Goal: Task Accomplishment & Management: Use online tool/utility

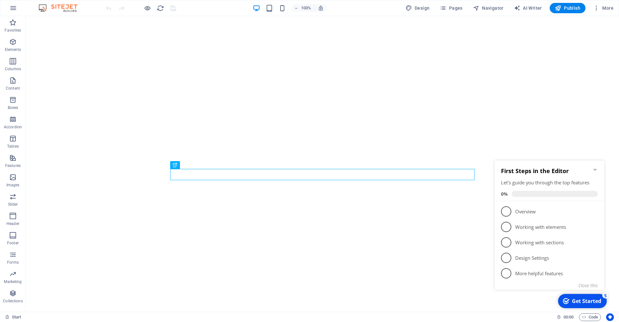
click at [592, 168] on h2 "First Steps in the Editor" at bounding box center [549, 171] width 97 height 8
click at [597, 170] on icon "Minimize checklist" at bounding box center [595, 169] width 5 height 5
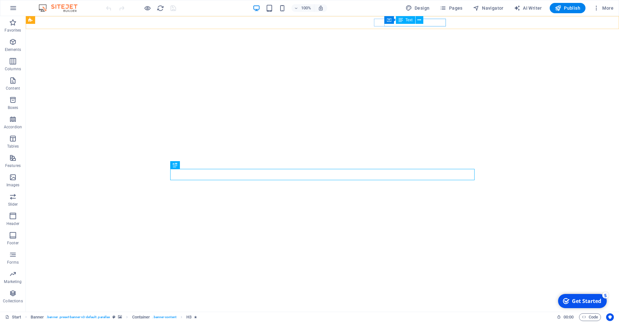
click at [413, 23] on div "Text" at bounding box center [405, 20] width 19 height 8
click at [424, 23] on div "Container Text" at bounding box center [405, 20] width 43 height 8
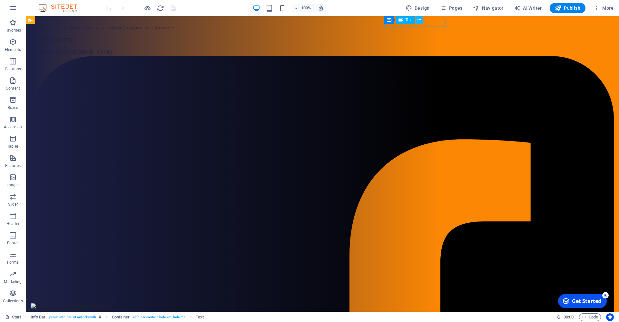
click at [419, 20] on icon at bounding box center [420, 20] width 4 height 7
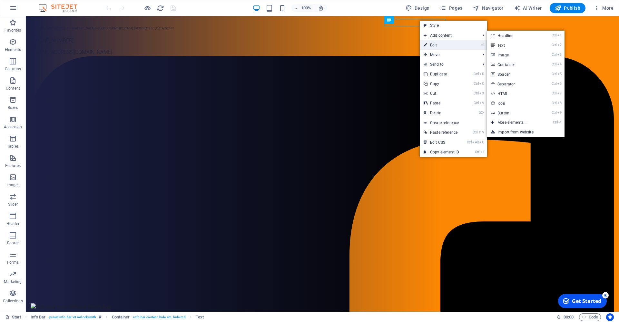
click at [445, 45] on link "⏎ Edit" at bounding box center [441, 45] width 43 height 10
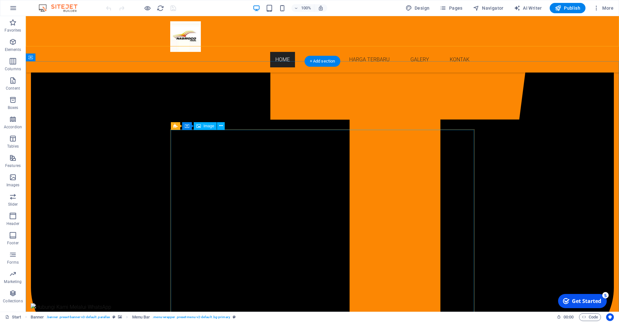
scroll to position [296, 0]
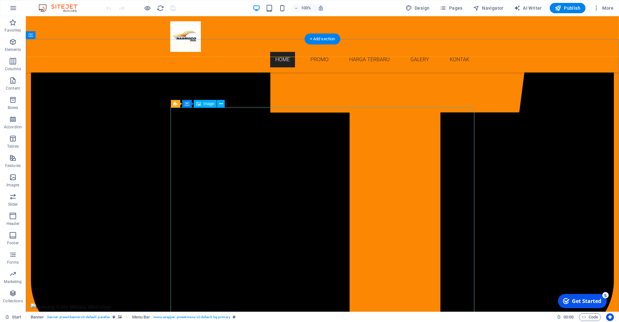
click at [223, 103] on button at bounding box center [221, 104] width 8 height 8
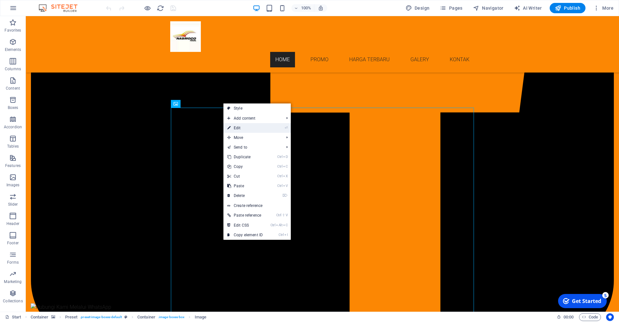
click at [256, 132] on link "⏎ Edit" at bounding box center [245, 128] width 43 height 10
select select "%"
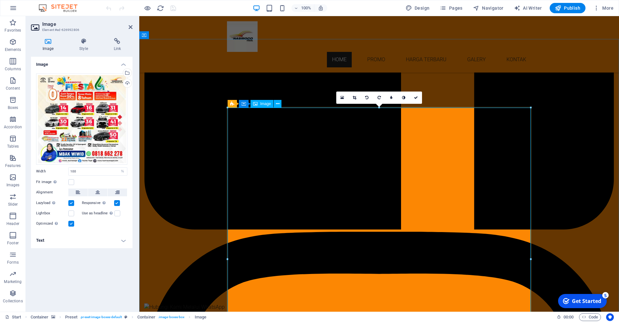
click at [88, 123] on div "Drag files here, click to choose files or select files from Files or our free s…" at bounding box center [81, 119] width 91 height 91
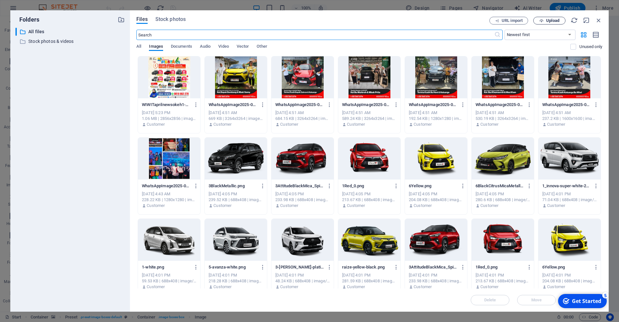
click at [549, 24] on button "Upload" at bounding box center [550, 21] width 32 height 8
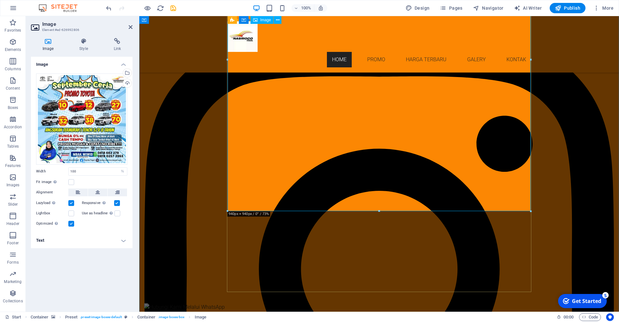
scroll to position [526, 0]
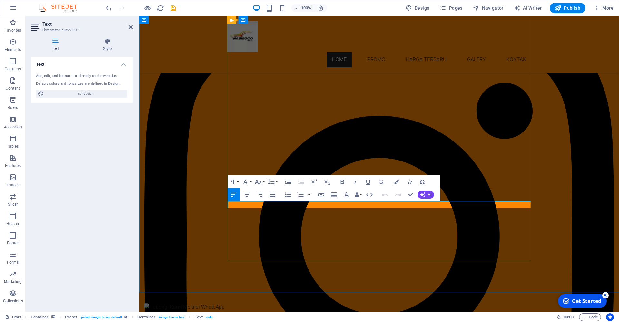
drag, startPoint x: 358, startPoint y: 205, endPoint x: 232, endPoint y: 205, distance: 126.1
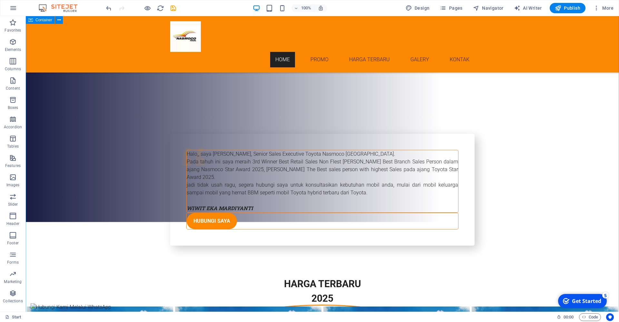
scroll to position [3488, 0]
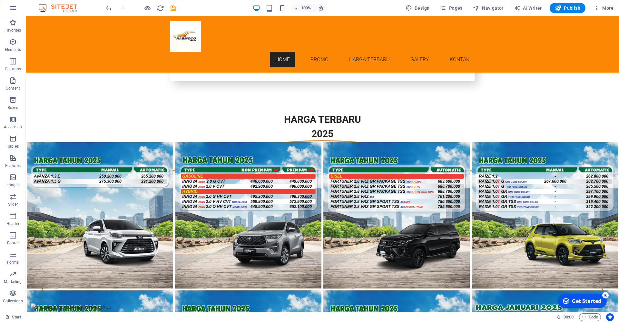
click at [577, 304] on div "Get Started" at bounding box center [586, 301] width 29 height 7
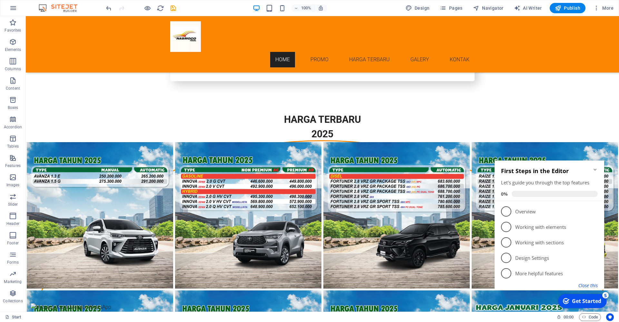
click at [589, 285] on button "Close this" at bounding box center [588, 286] width 19 height 6
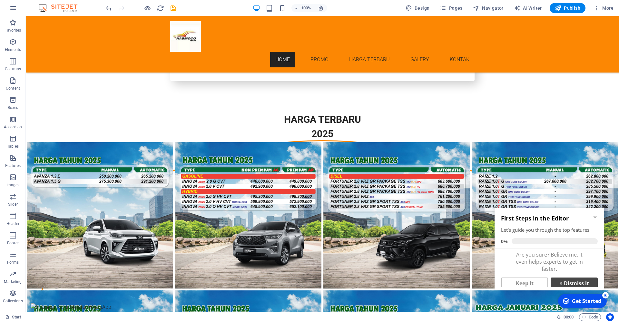
click at [571, 282] on link "× Dismiss it" at bounding box center [574, 284] width 47 height 12
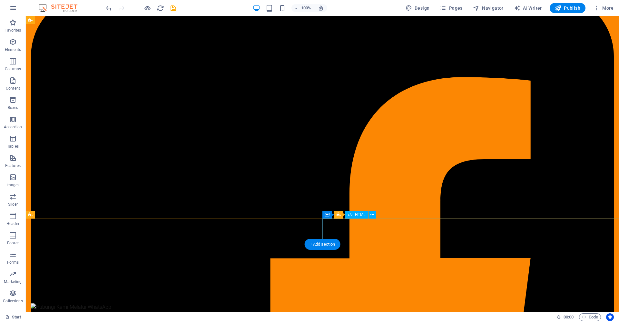
scroll to position [0, 0]
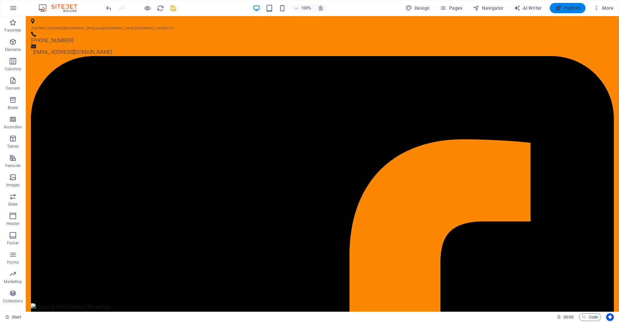
click at [565, 10] on span "Publish" at bounding box center [567, 8] width 25 height 6
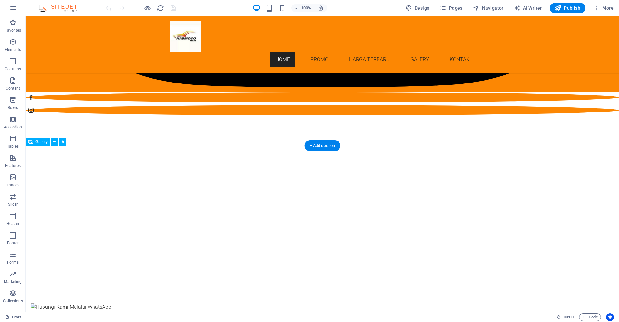
scroll to position [1119, 0]
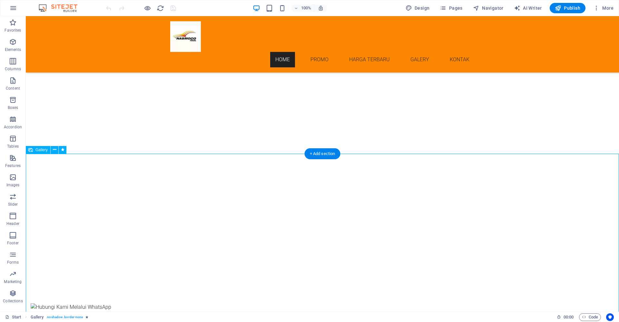
scroll to position [1184, 0]
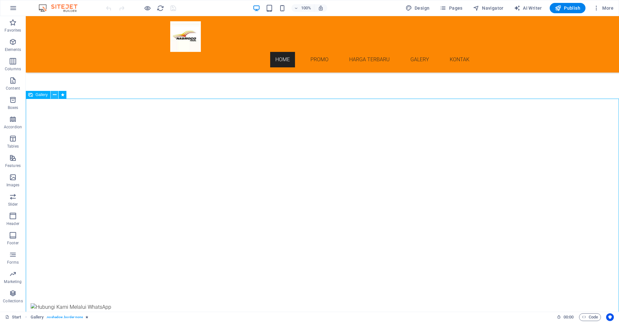
click at [54, 96] on icon at bounding box center [55, 95] width 4 height 7
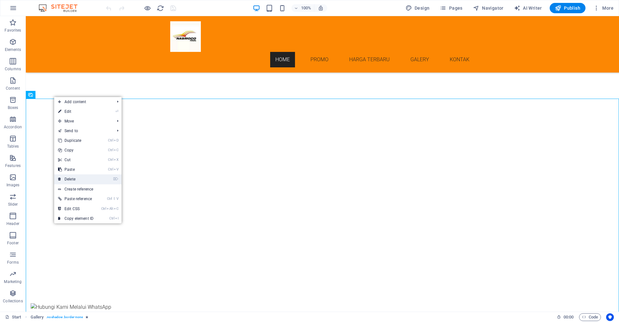
click at [82, 177] on link "⌦ Delete" at bounding box center [75, 180] width 43 height 10
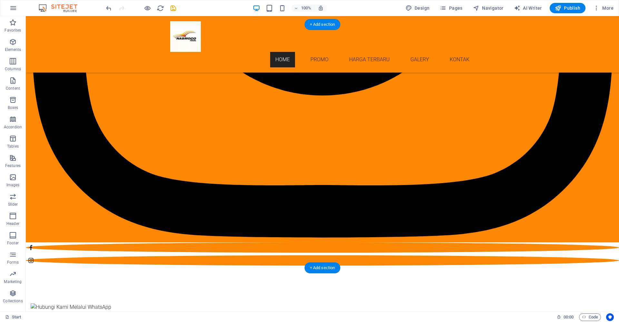
scroll to position [1053, 0]
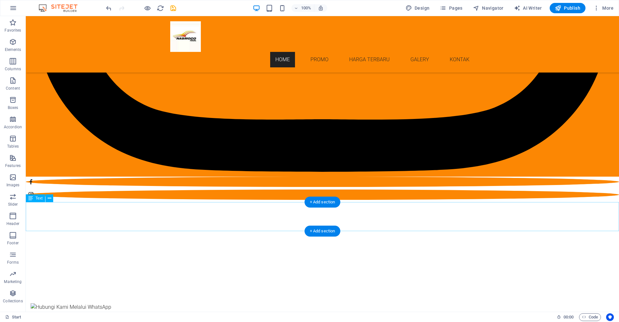
click at [317, 227] on div "+ Add section" at bounding box center [323, 231] width 36 height 11
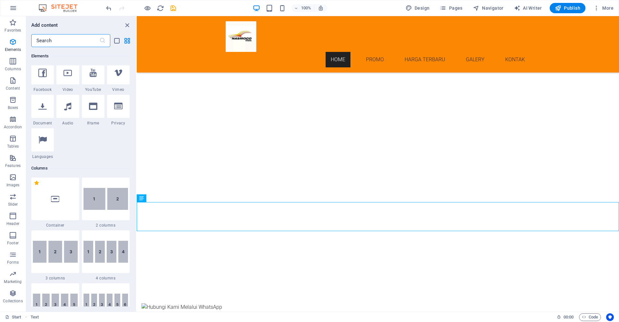
scroll to position [199, 0]
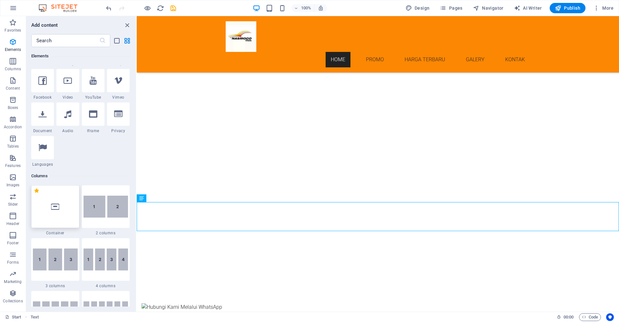
click at [50, 203] on div at bounding box center [55, 206] width 48 height 43
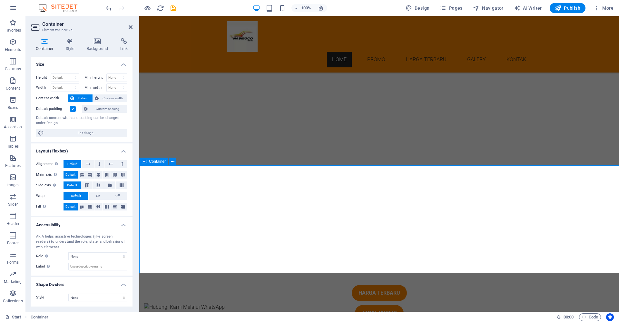
scroll to position [1152, 0]
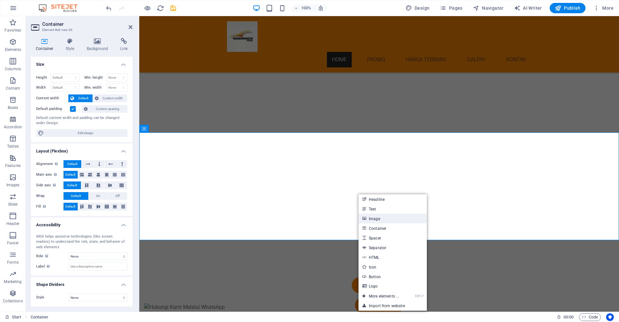
click at [382, 215] on link "Image" at bounding box center [393, 219] width 68 height 10
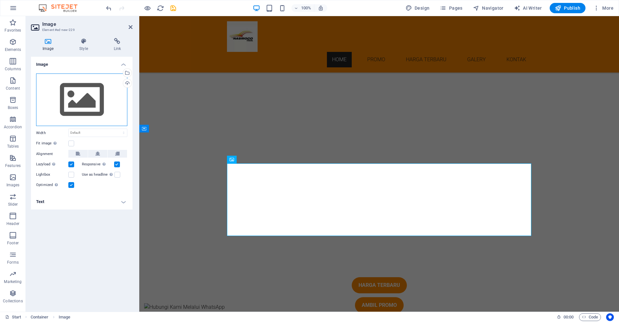
click at [92, 99] on div "Drag files here, click to choose files or select files from Files or our free s…" at bounding box center [81, 100] width 91 height 53
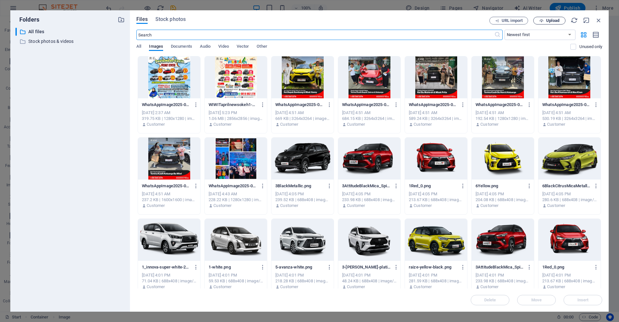
click at [553, 24] on button "Upload" at bounding box center [550, 21] width 32 height 8
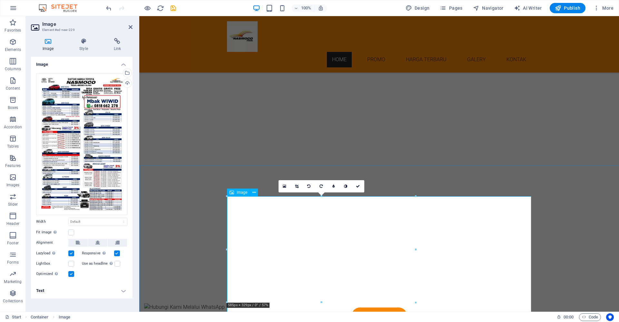
scroll to position [1119, 0]
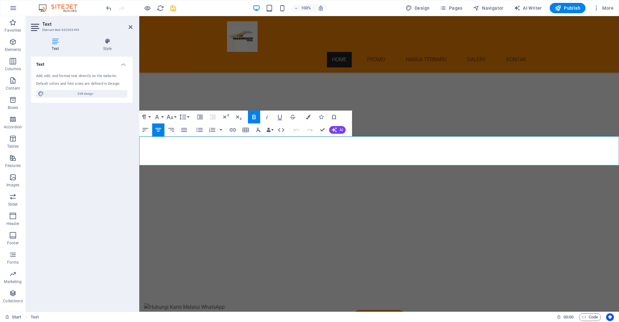
click at [571, 10] on span "Publish" at bounding box center [567, 8] width 25 height 6
